Goal: Check status

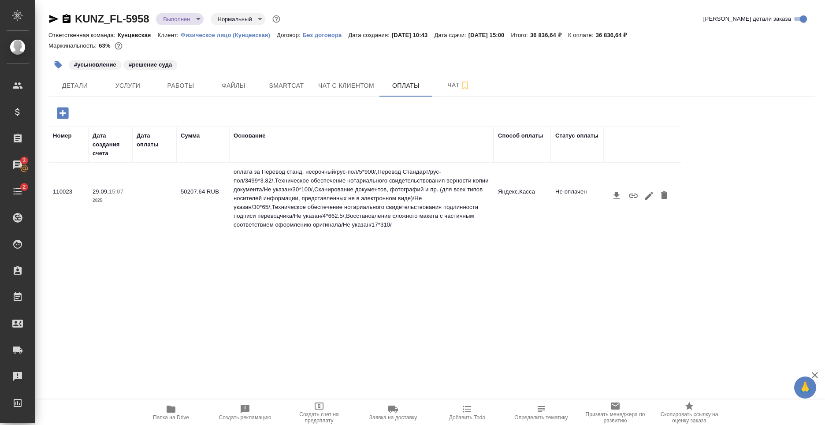
click at [568, 207] on td "Не оплачен" at bounding box center [577, 198] width 53 height 31
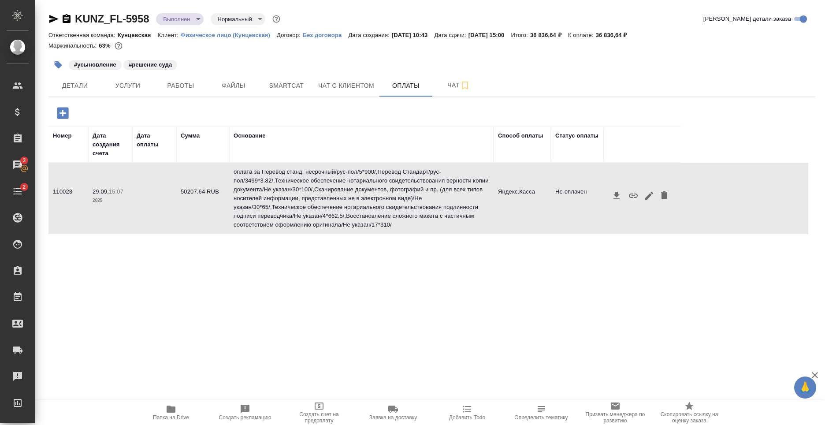
click at [618, 196] on icon "button" at bounding box center [616, 195] width 11 height 11
